Goal: Task Accomplishment & Management: Manage account settings

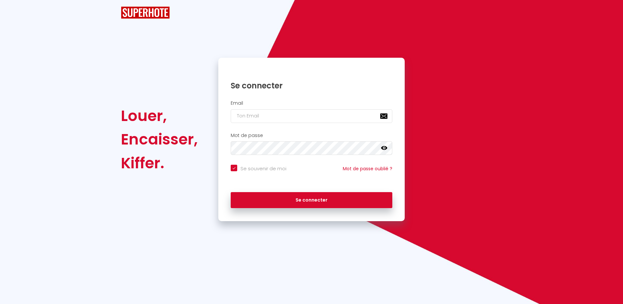
checkbox input "true"
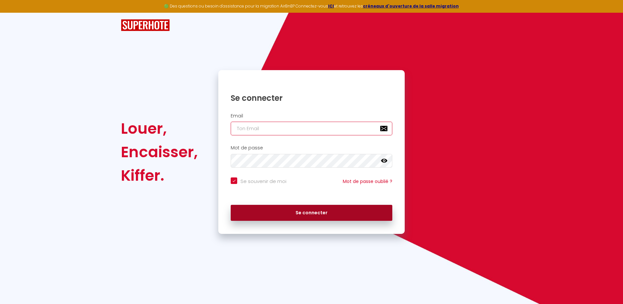
type input "[EMAIL_ADDRESS][DOMAIN_NAME]"
click at [320, 214] on button "Se connecter" at bounding box center [312, 213] width 162 height 16
checkbox input "true"
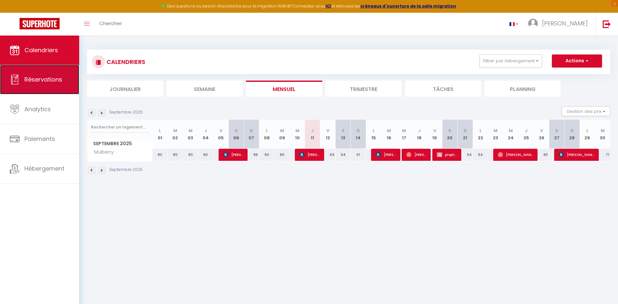
click at [48, 79] on span "Réservations" at bounding box center [43, 79] width 38 height 8
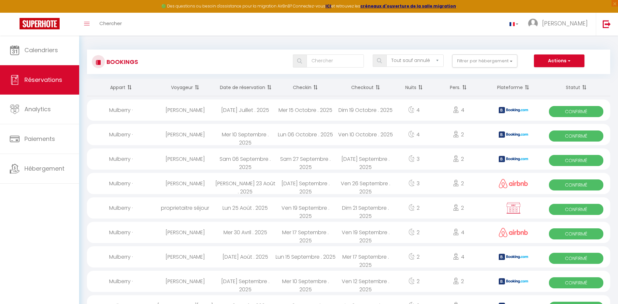
click at [255, 90] on th "Date de réservation" at bounding box center [245, 87] width 60 height 17
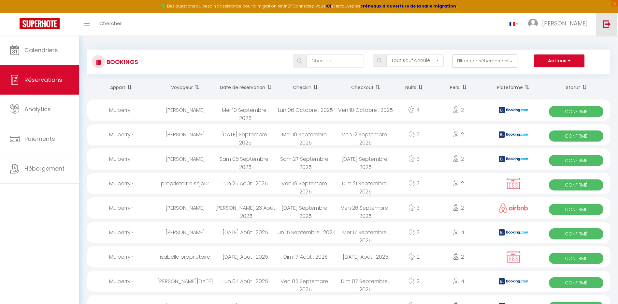
click at [605, 25] on img at bounding box center [607, 24] width 8 height 8
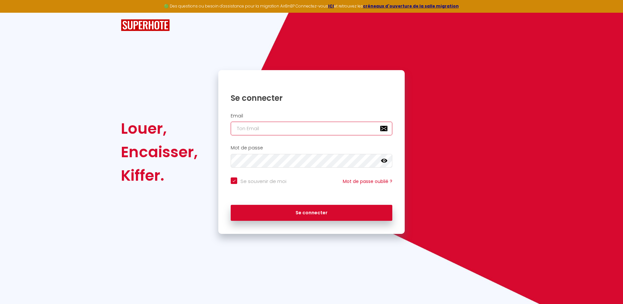
type input "[EMAIL_ADDRESS][DOMAIN_NAME]"
checkbox input "true"
